Goal: Task Accomplishment & Management: Manage account settings

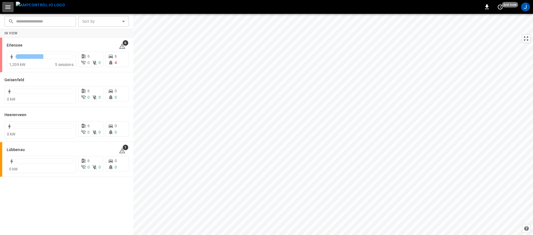
click at [6, 8] on icon "button" at bounding box center [7, 7] width 5 height 4
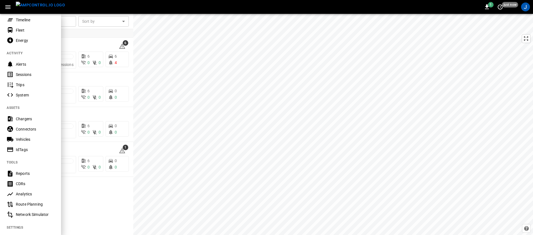
scroll to position [96, 0]
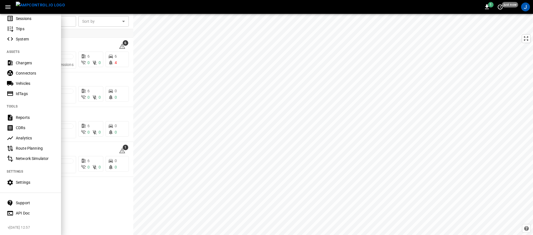
click at [38, 202] on div "Support" at bounding box center [35, 203] width 39 height 6
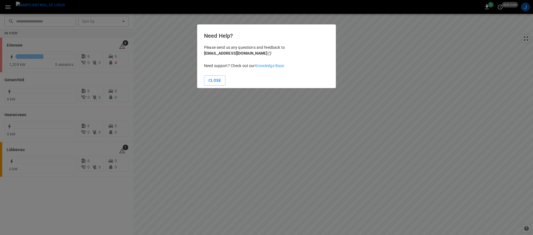
click at [262, 64] on link "Knowledge Base" at bounding box center [269, 66] width 29 height 4
click at [216, 86] on div "Need Help? Please send us any questions and feedback to support@ampcontrol.io C…" at bounding box center [266, 56] width 139 height 64
click at [212, 81] on button "Close" at bounding box center [214, 81] width 21 height 10
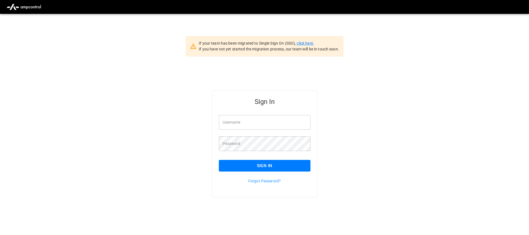
click at [300, 43] on link "click here." at bounding box center [305, 43] width 17 height 4
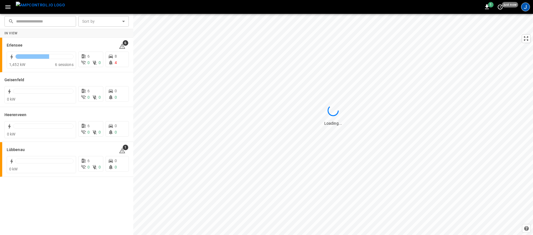
click at [523, 8] on div "J" at bounding box center [525, 6] width 9 height 9
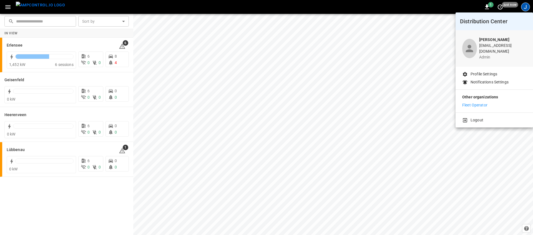
click at [483, 117] on li "Logout" at bounding box center [494, 120] width 64 height 6
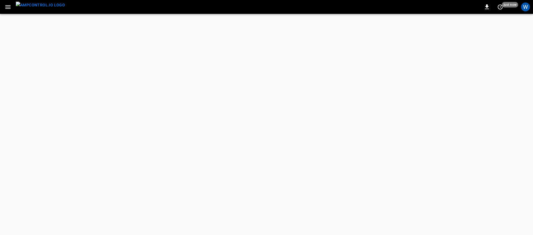
click at [520, 6] on div "W" at bounding box center [525, 7] width 11 height 11
click at [523, 6] on div "W" at bounding box center [525, 6] width 9 height 9
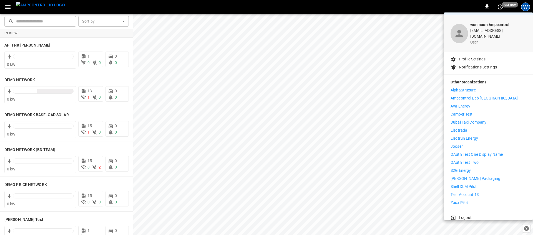
scroll to position [16, 0]
click at [475, 214] on li "Logout" at bounding box center [489, 217] width 76 height 6
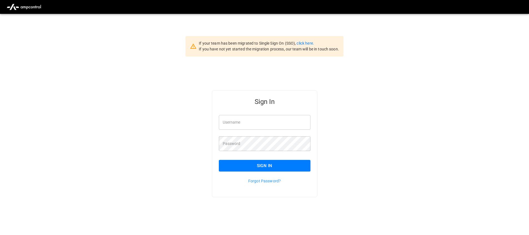
drag, startPoint x: 256, startPoint y: 131, endPoint x: 259, endPoint y: 128, distance: 4.4
click at [256, 131] on div "Password Password" at bounding box center [261, 140] width 98 height 21
click at [261, 127] on input "Username" at bounding box center [265, 122] width 92 height 15
click at [267, 123] on input "Username" at bounding box center [265, 122] width 92 height 15
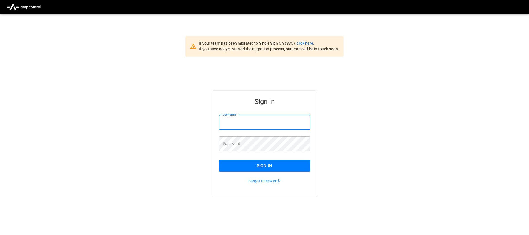
click at [176, 114] on div "Sign In Username Username Password Password Sign In Forgot Password?" at bounding box center [264, 153] width 529 height 193
click at [283, 117] on input "Username" at bounding box center [265, 122] width 92 height 15
type input "*"
type input "*****"
click at [134, 113] on div "Sign In Username ***** Username Password Password Sign In Forgot Password?" at bounding box center [264, 153] width 529 height 193
